Goal: Navigation & Orientation: Find specific page/section

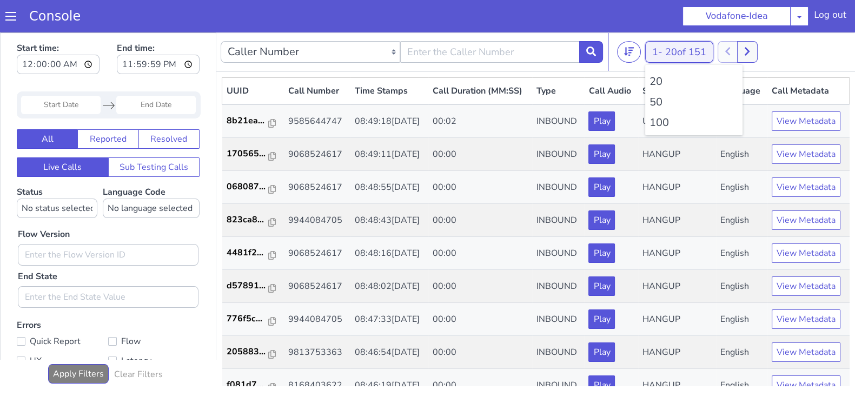
click at [657, 52] on button "1 - 20 of 151" at bounding box center [680, 52] width 68 height 22
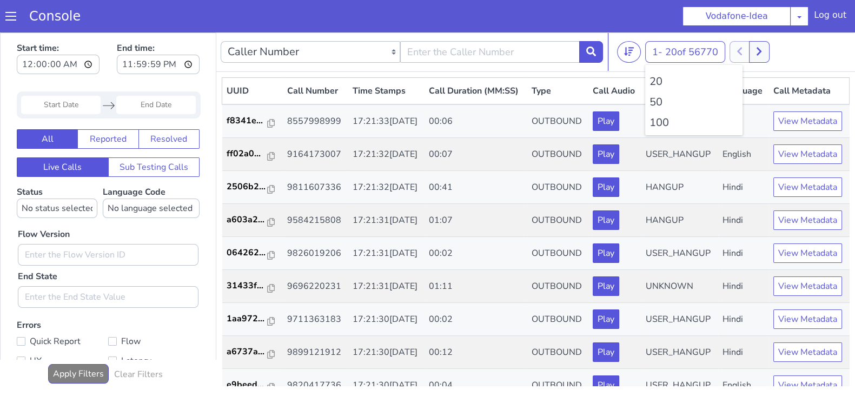
click at [658, 123] on li "100" at bounding box center [694, 123] width 89 height 16
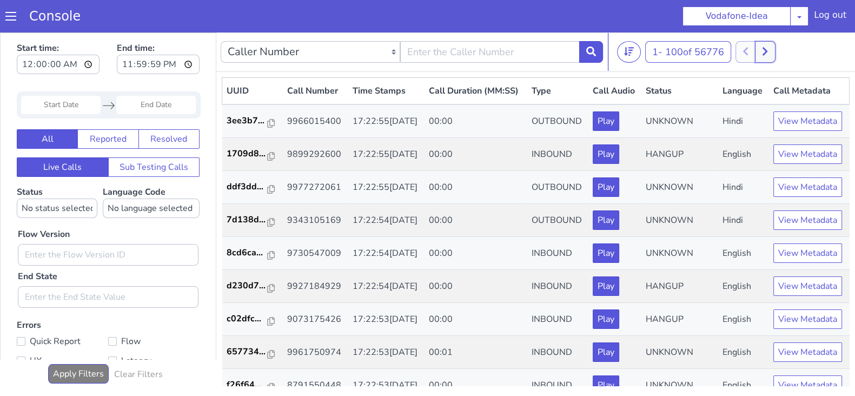
click at [766, 50] on icon at bounding box center [765, 52] width 6 height 10
click at [780, 53] on icon at bounding box center [777, 52] width 6 height 10
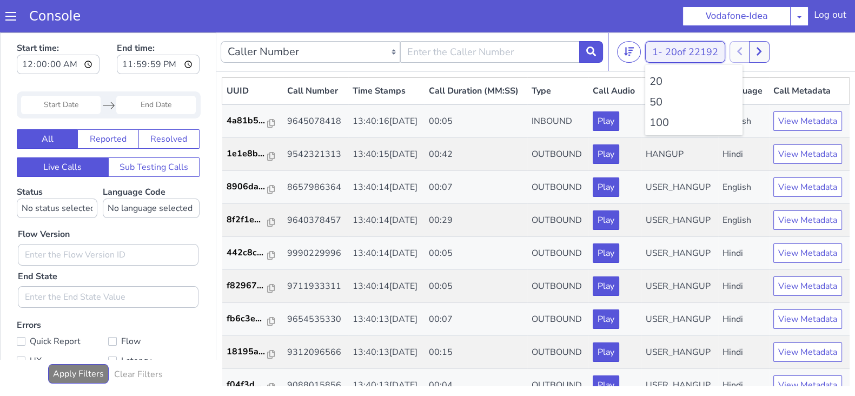
click at [664, 49] on button "1 - 20 of 22192" at bounding box center [686, 52] width 80 height 22
click at [663, 112] on ul "20 50 100" at bounding box center [694, 100] width 97 height 70
click at [661, 118] on li "100" at bounding box center [694, 123] width 89 height 16
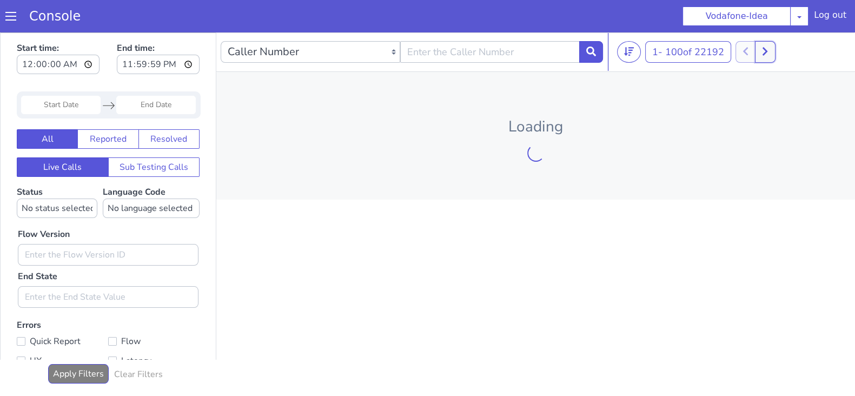
click at [768, 47] on icon at bounding box center [765, 52] width 6 height 10
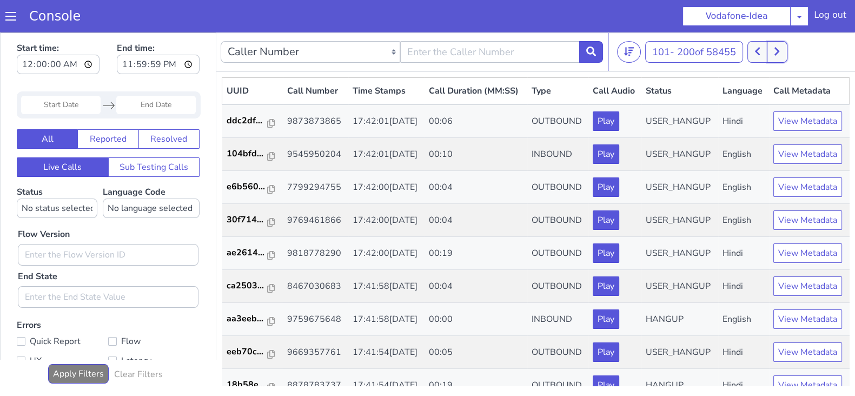
click at [787, 48] on button at bounding box center [777, 52] width 20 height 22
click at [786, 58] on button at bounding box center [777, 52] width 20 height 22
click at [765, 47] on button at bounding box center [758, 52] width 20 height 22
